Goal: Information Seeking & Learning: Find specific fact

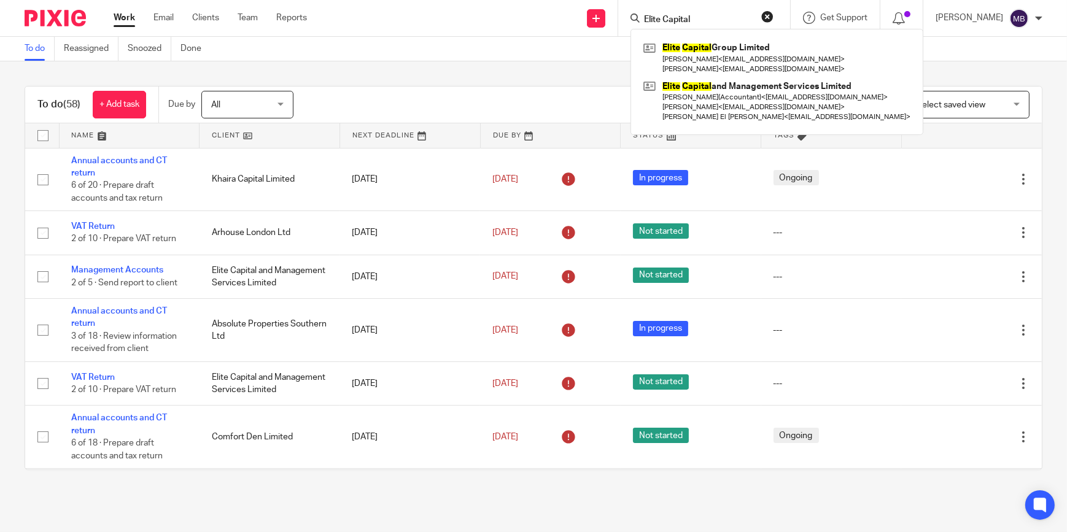
click at [774, 18] on button "reset" at bounding box center [767, 16] width 12 height 12
click at [515, 79] on div "To do (58) + Add task Due by All All Today Tomorrow This week Next week This mo…" at bounding box center [533, 278] width 1067 height 434
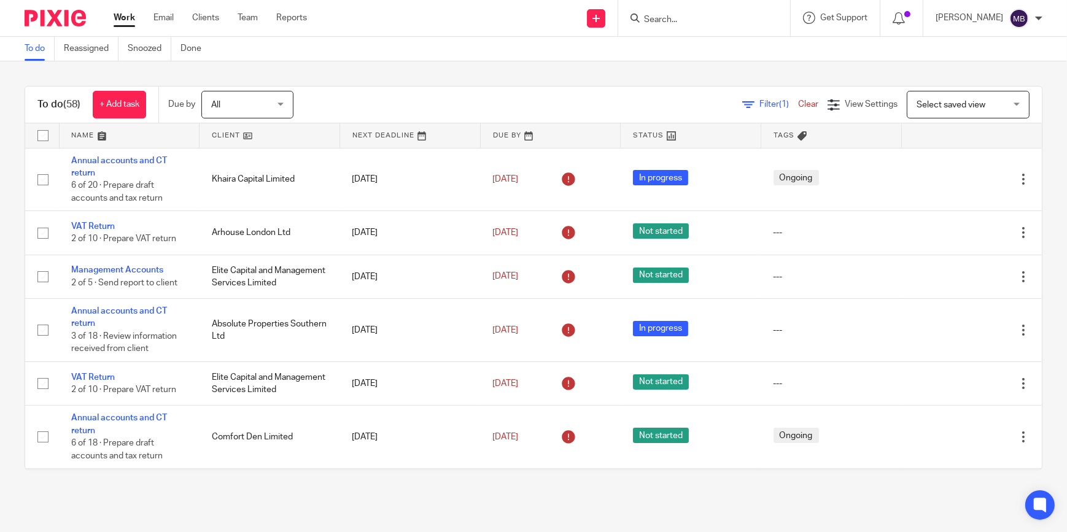
click at [745, 23] on input "Search" at bounding box center [698, 20] width 111 height 11
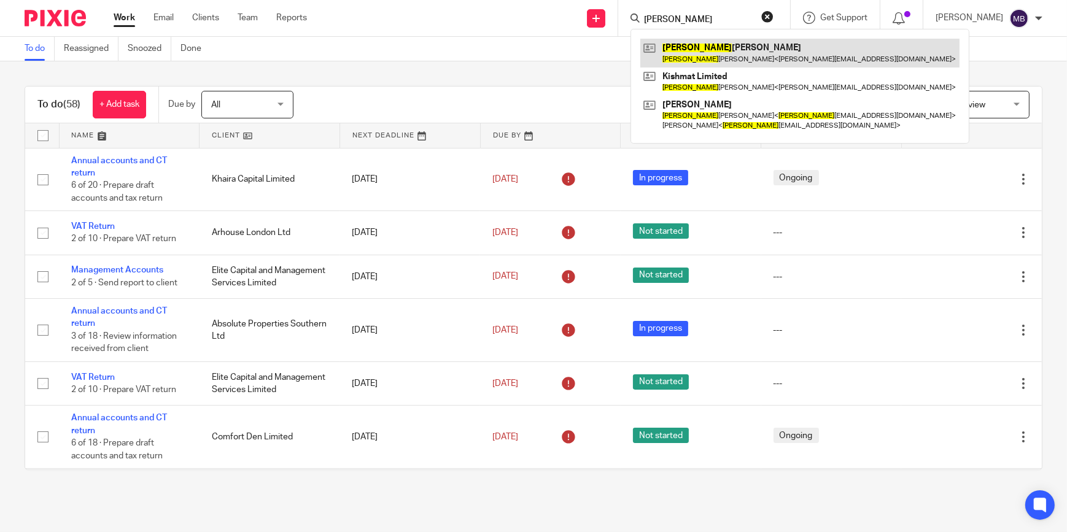
type input "Kalpesh"
click at [712, 44] on link at bounding box center [799, 53] width 319 height 28
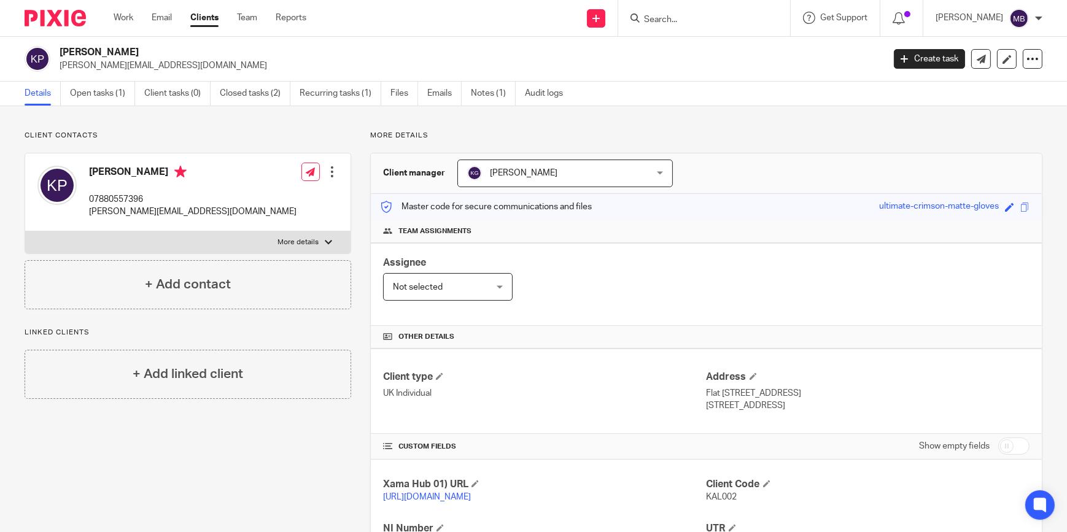
scroll to position [47, 0]
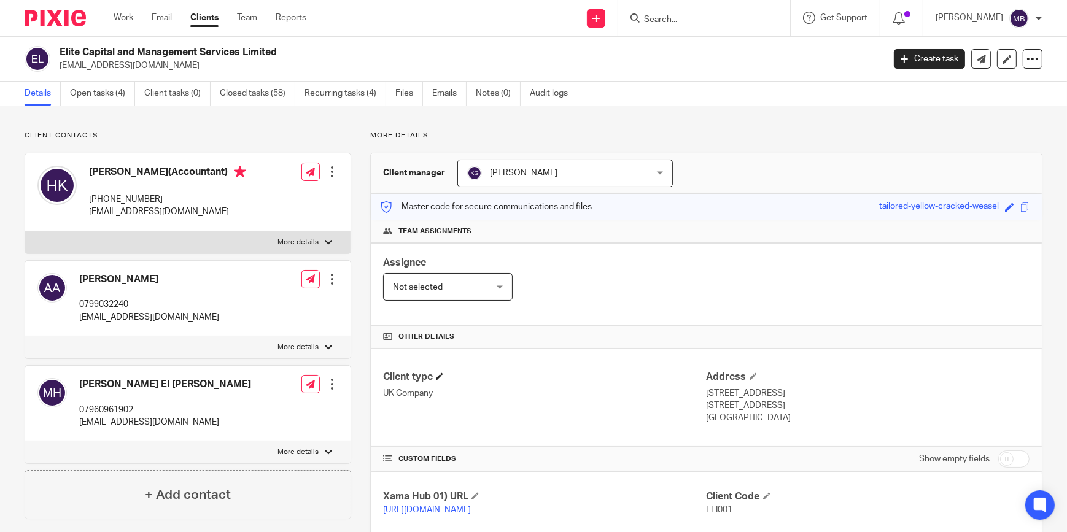
scroll to position [223, 0]
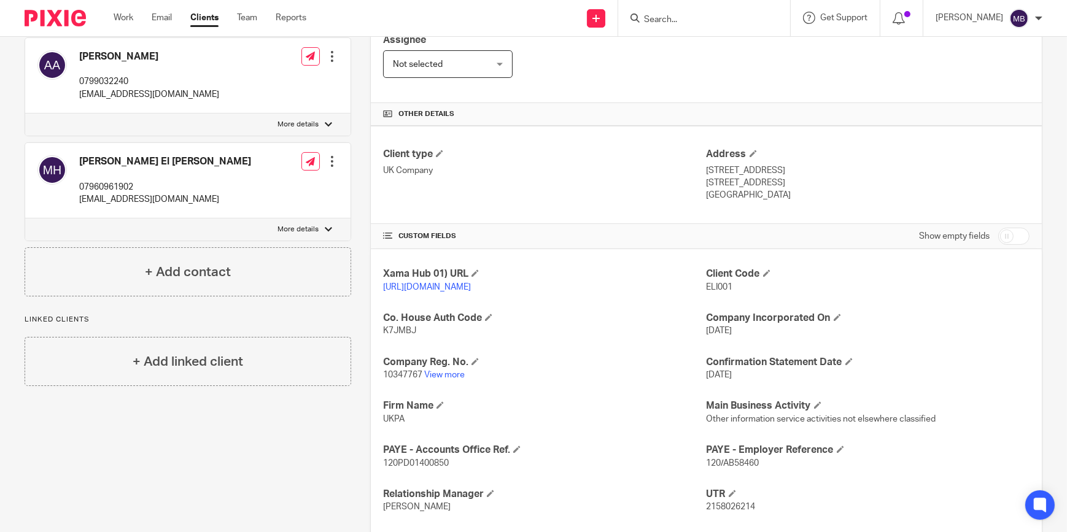
click at [680, 21] on input "Search" at bounding box center [698, 20] width 111 height 11
type input "D"
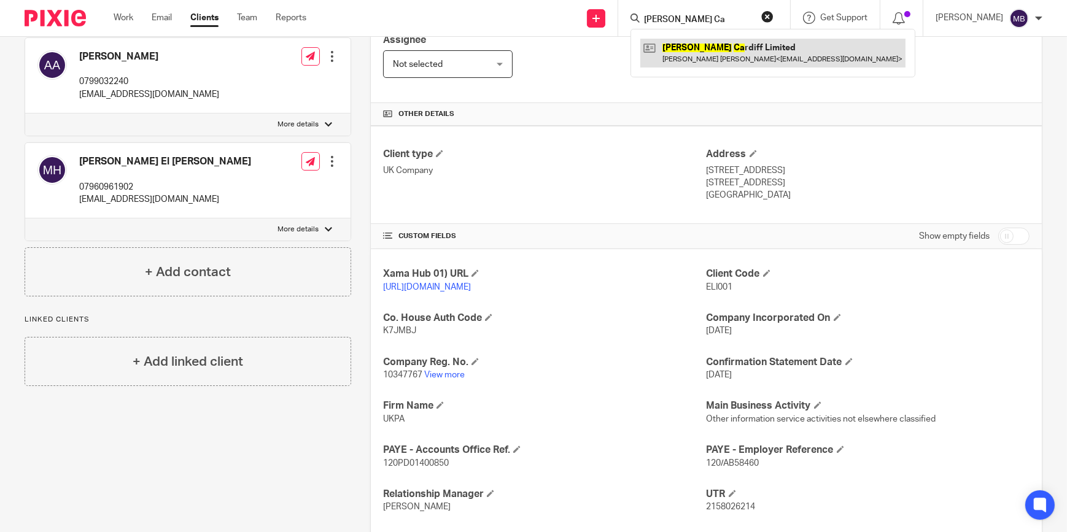
type input "Cooke Ca"
click at [696, 66] on link at bounding box center [772, 53] width 265 height 28
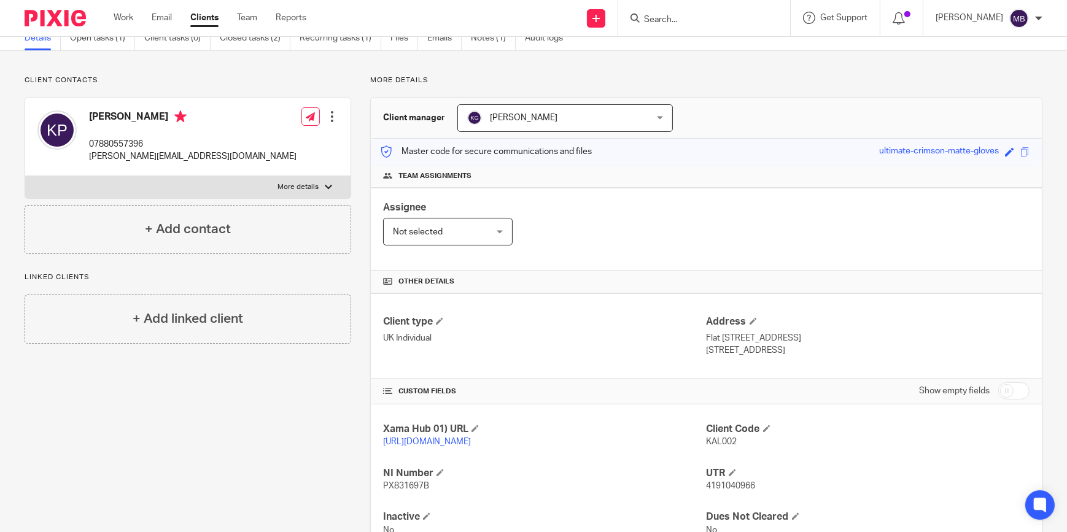
scroll to position [115, 0]
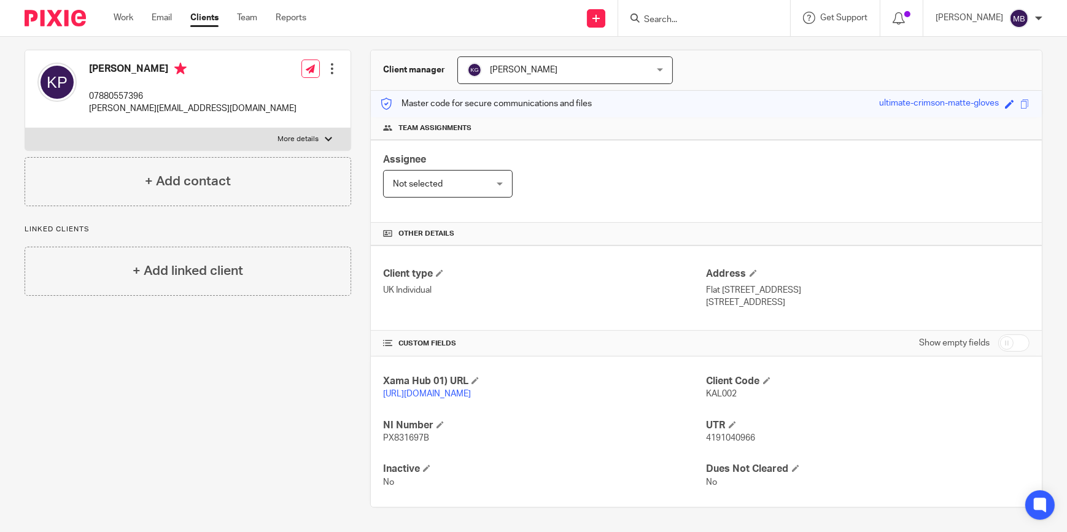
click at [419, 438] on span "PX831697B" at bounding box center [406, 438] width 46 height 9
copy span "PX831697B"
click at [707, 441] on span "4191040966" at bounding box center [731, 438] width 49 height 9
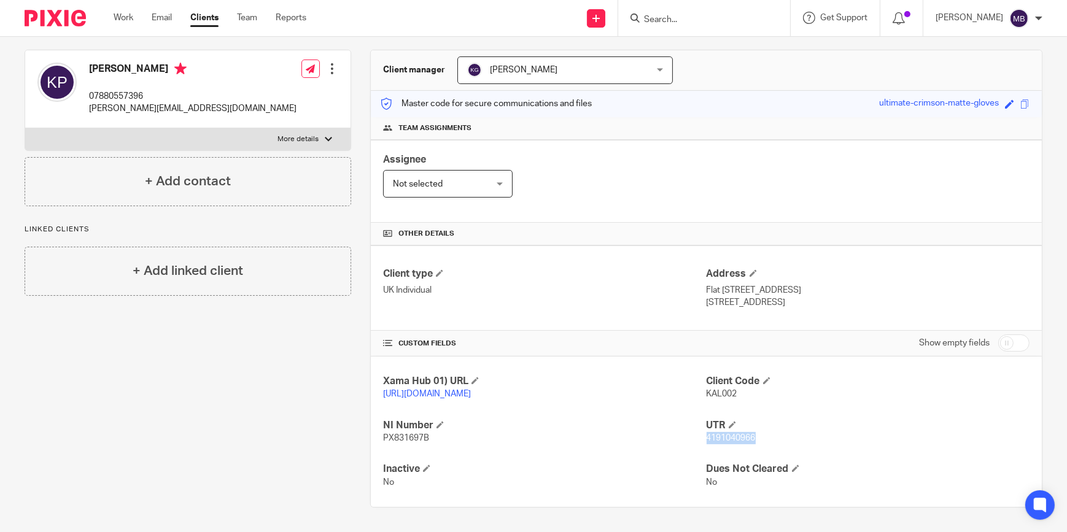
click at [713, 438] on span "4191040966" at bounding box center [731, 438] width 49 height 9
drag, startPoint x: 695, startPoint y: 281, endPoint x: 781, endPoint y: 292, distance: 86.1
click at [781, 292] on div "Client type UK Individual Address Flat 21, Park Court, Friem park London, N12 9…" at bounding box center [706, 288] width 671 height 85
drag, startPoint x: 781, startPoint y: 292, endPoint x: 753, endPoint y: 292, distance: 27.6
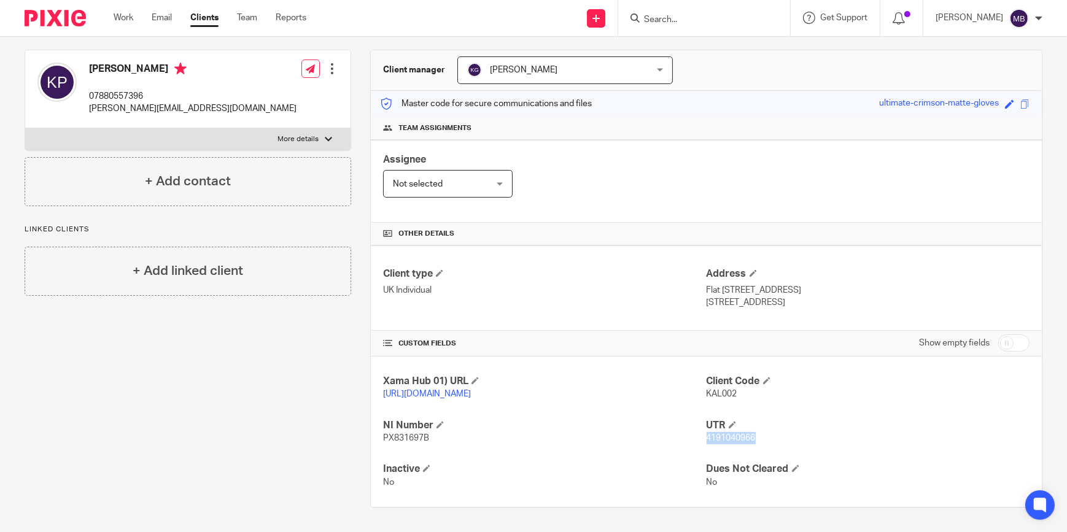
click at [781, 297] on p "London, N12 9UH" at bounding box center [868, 303] width 323 height 12
drag, startPoint x: 769, startPoint y: 289, endPoint x: 701, endPoint y: 276, distance: 68.7
click at [707, 276] on div "Address Flat 21, Park Court, Friem park London, N12 9UH" at bounding box center [868, 288] width 323 height 41
copy div "Flat 21, Park Court, Friem park London, N12 9UH"
drag, startPoint x: 558, startPoint y: 288, endPoint x: 573, endPoint y: 288, distance: 15.4
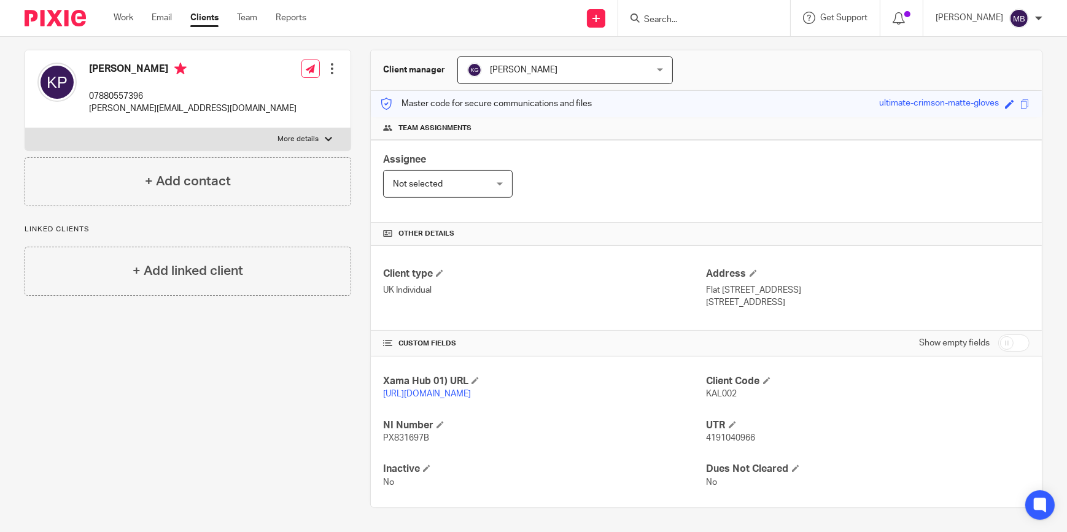
click at [558, 288] on div "Client type UK Individual" at bounding box center [544, 288] width 323 height 41
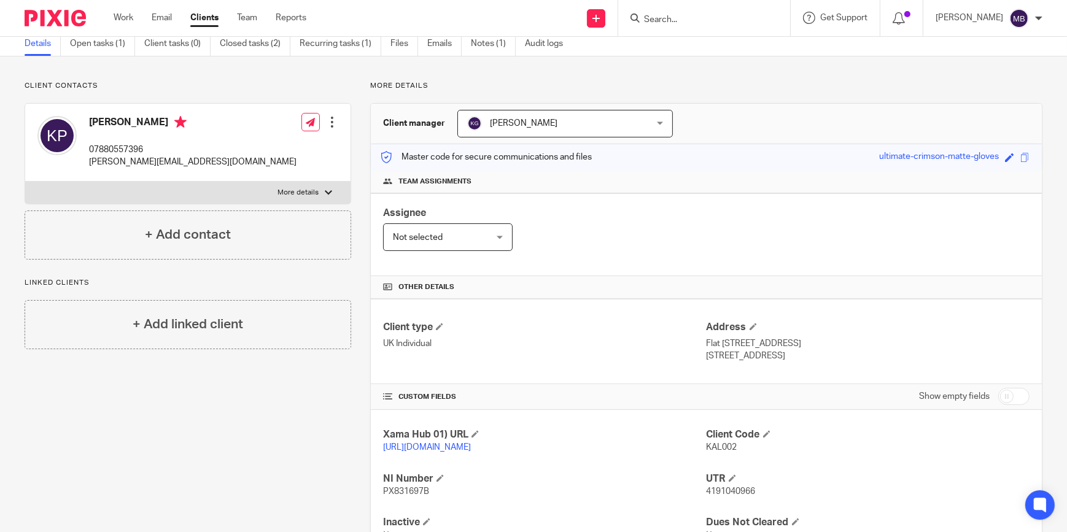
scroll to position [0, 0]
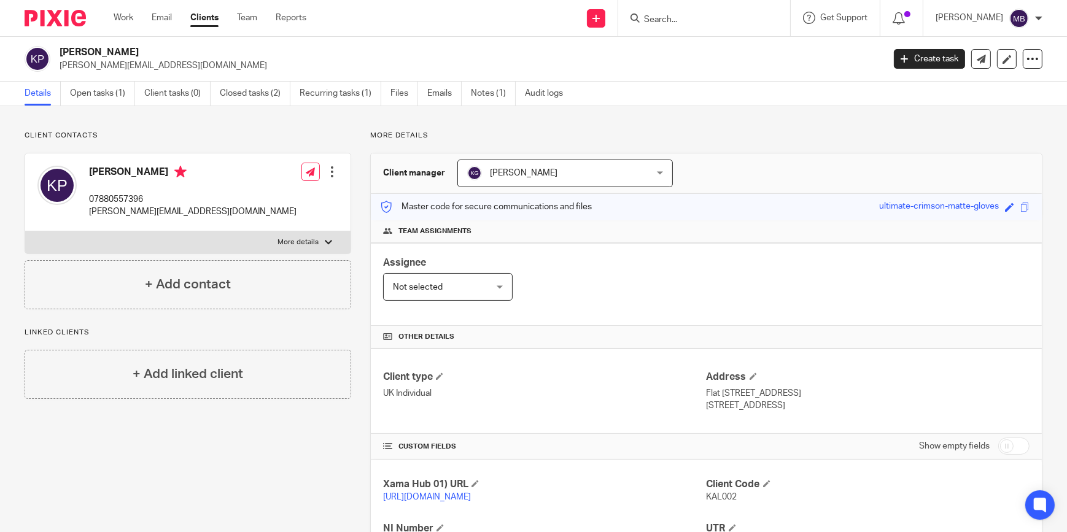
click at [106, 198] on p "07880557396" at bounding box center [193, 199] width 208 height 12
copy p "07880557396"
click at [204, 199] on div "Kalpesh Patel 07880557396 dr.k.patel.86@gmail.com Edit contact Create client fr…" at bounding box center [187, 193] width 325 height 78
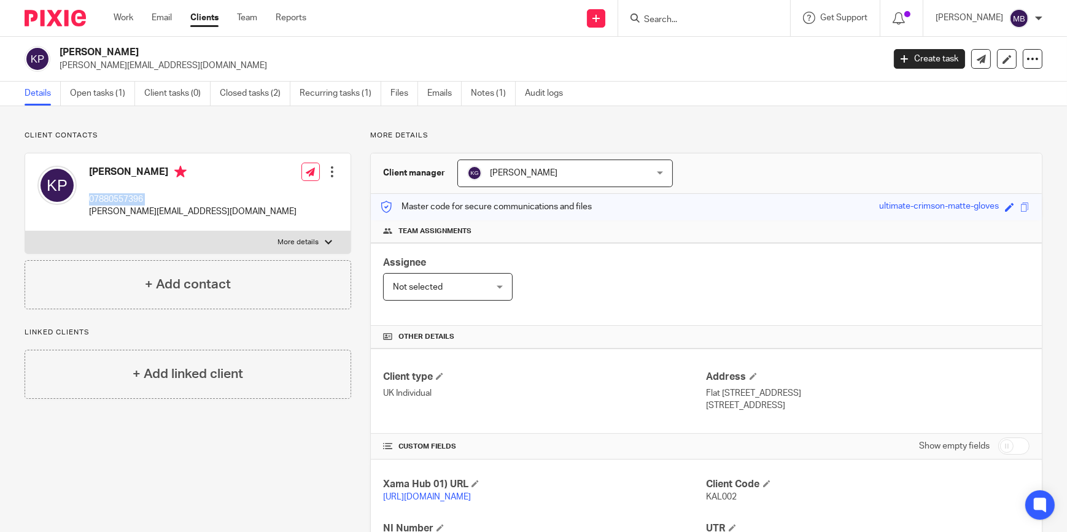
click at [204, 199] on div "Kalpesh Patel 07880557396 dr.k.patel.86@gmail.com Edit contact Create client fr…" at bounding box center [187, 193] width 325 height 78
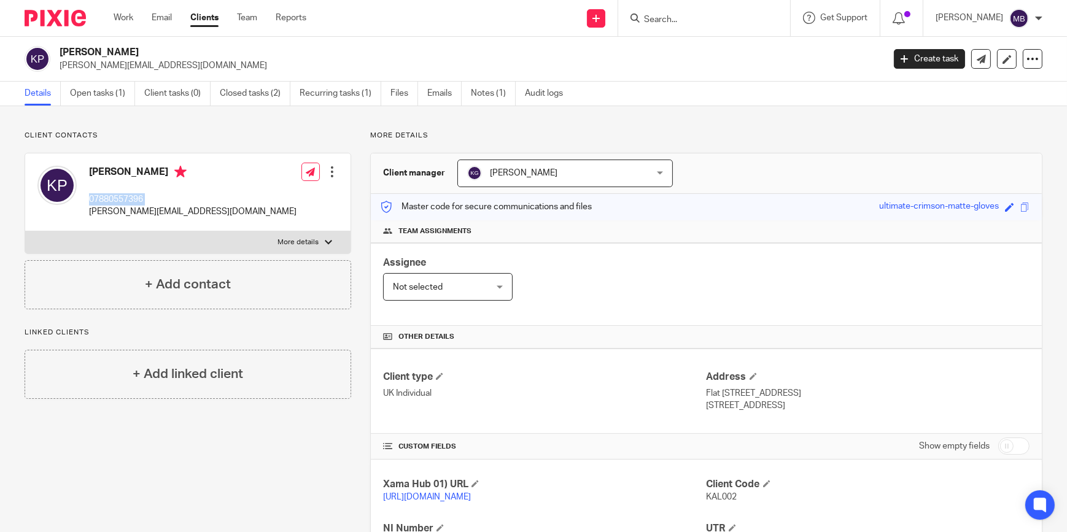
click at [204, 199] on div "Kalpesh Patel 07880557396 dr.k.patel.86@gmail.com Edit contact Create client fr…" at bounding box center [187, 193] width 325 height 78
click at [145, 197] on p "07880557396" at bounding box center [193, 199] width 208 height 12
copy div "07880557396"
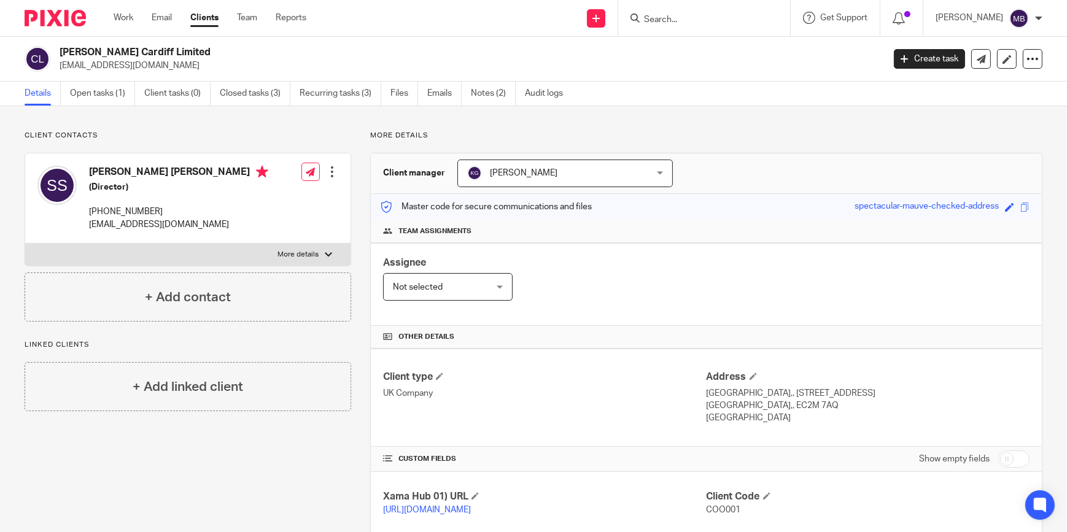
scroll to position [223, 0]
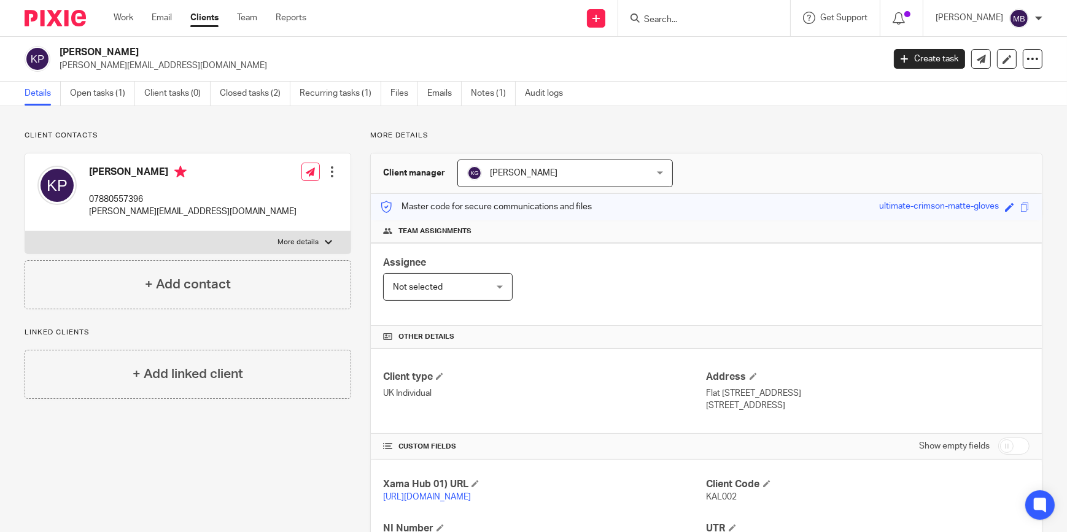
click at [700, 10] on form at bounding box center [708, 17] width 131 height 15
click at [696, 18] on input "Search" at bounding box center [698, 20] width 111 height 11
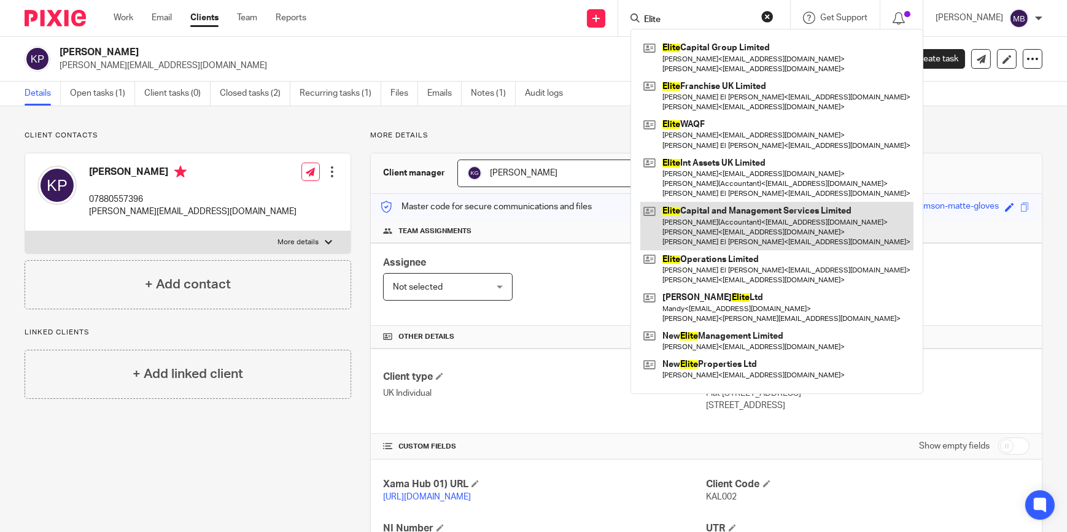
type input "Elite"
click at [739, 214] on link at bounding box center [776, 226] width 273 height 49
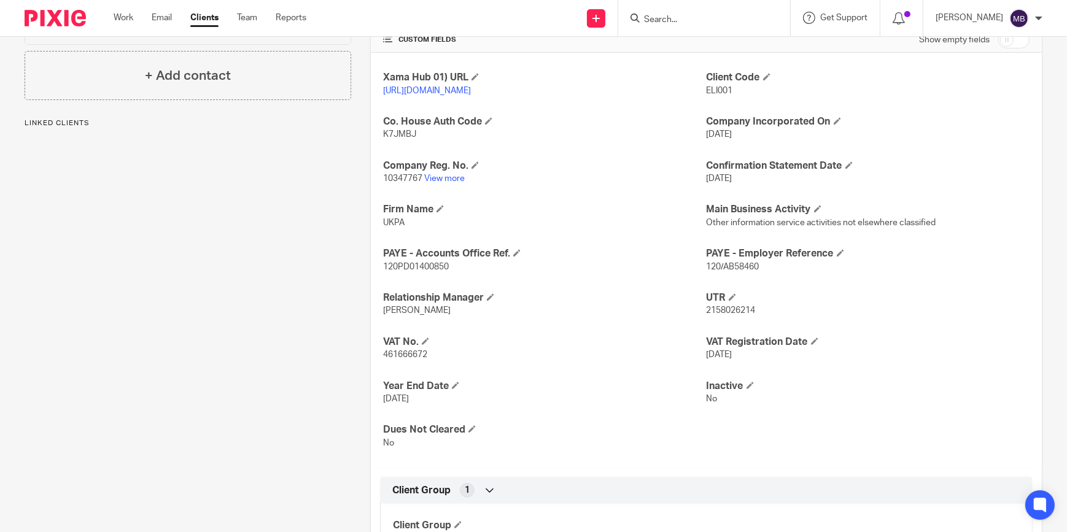
scroll to position [494, 0]
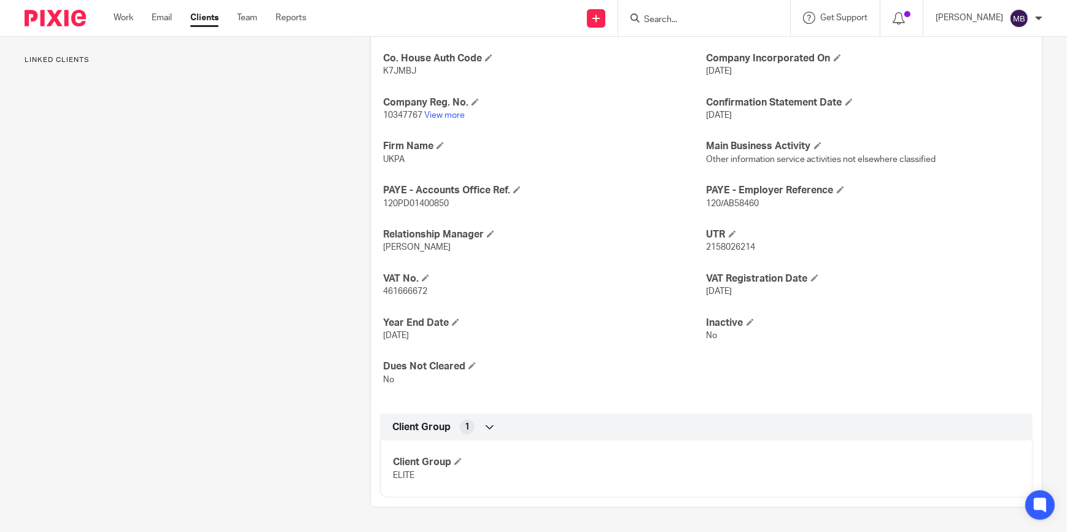
click at [417, 207] on span "120PD01400850" at bounding box center [416, 204] width 66 height 9
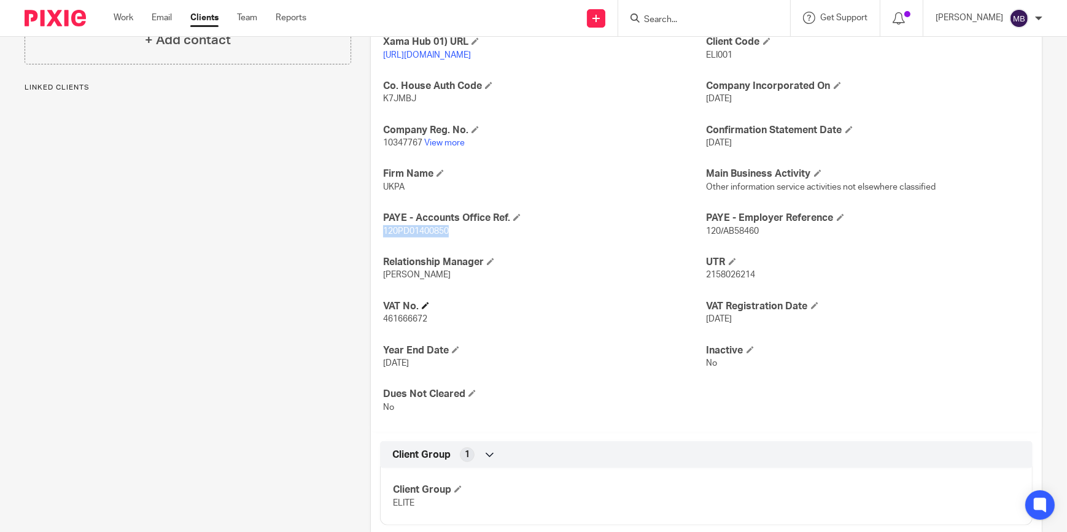
scroll to position [326, 0]
